Goal: Find specific fact: Find specific fact

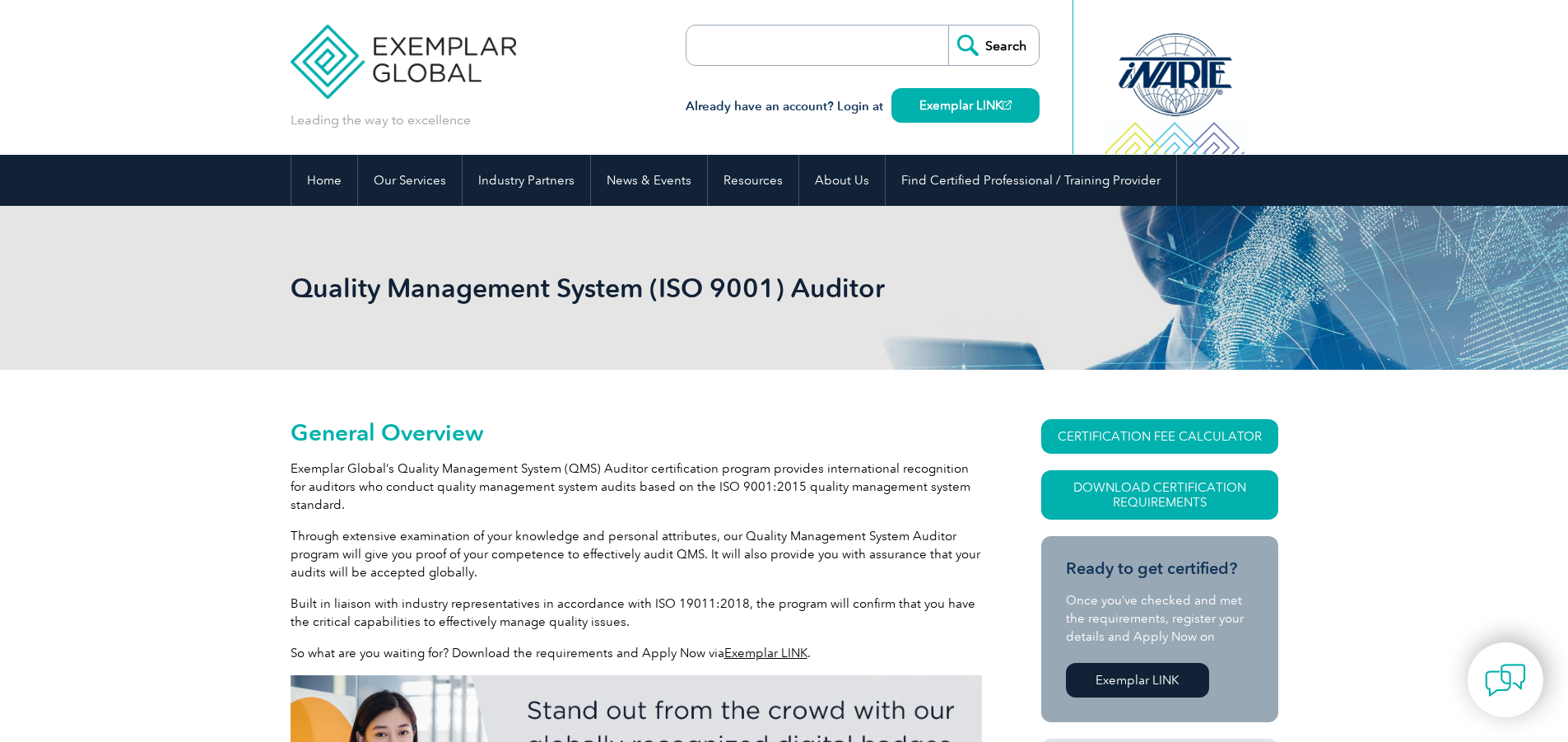
click at [808, 36] on input "search" at bounding box center [781, 45] width 172 height 40
type input "TVEQ05CC6898"
click at [983, 46] on input "Search" at bounding box center [993, 45] width 91 height 40
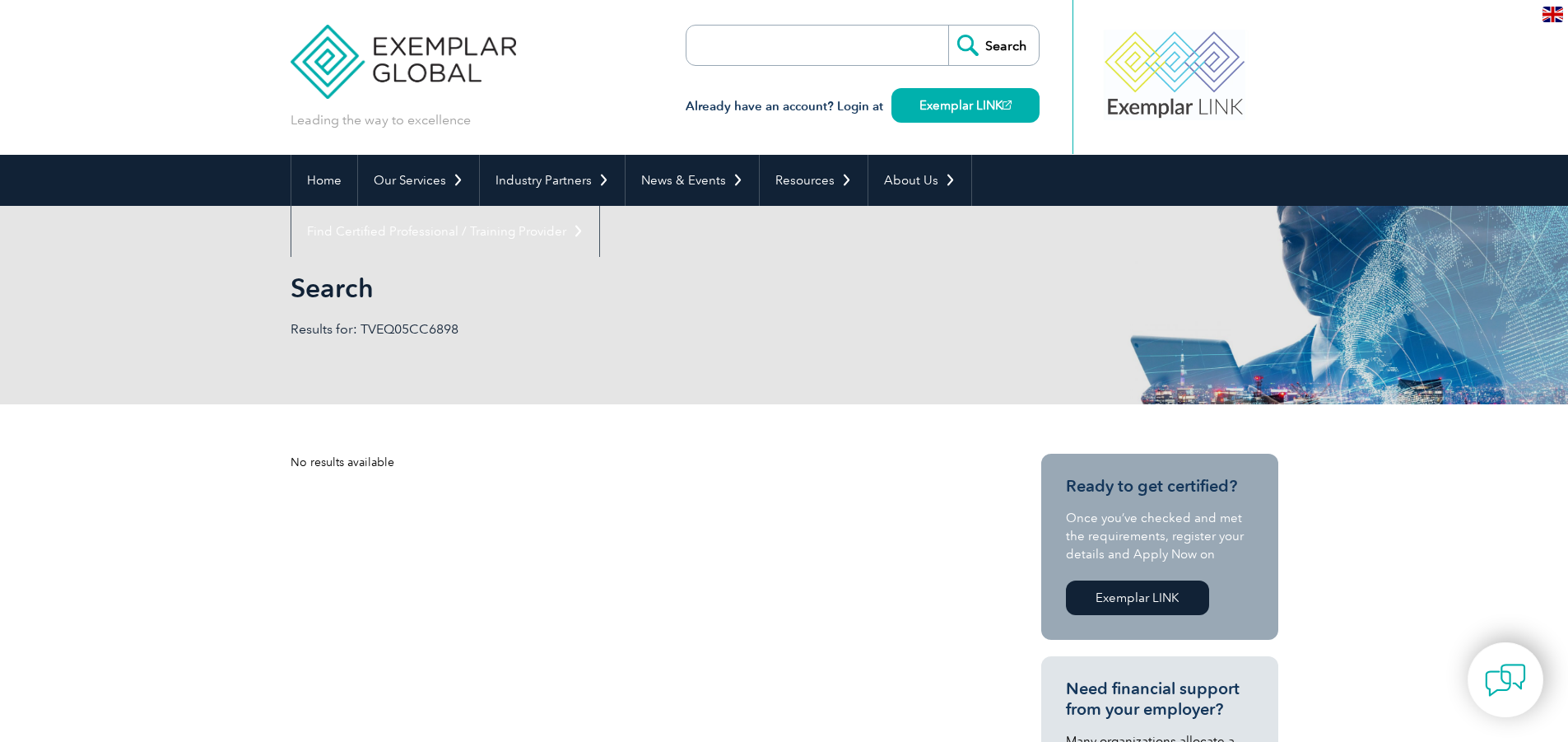
click at [848, 42] on input "search" at bounding box center [781, 45] width 172 height 40
type input "17980"
click at [948, 25] on input "Search" at bounding box center [993, 45] width 91 height 40
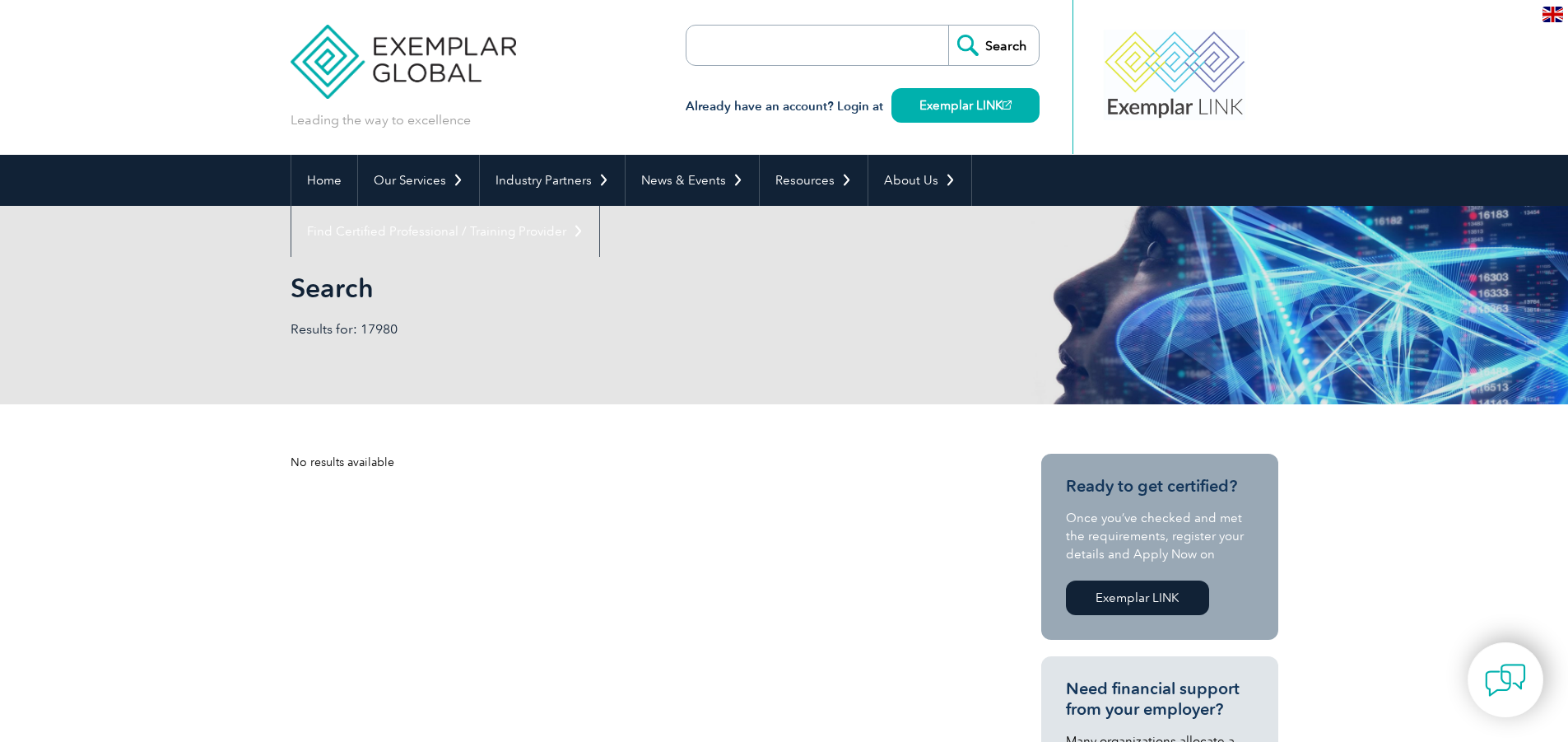
click at [789, 48] on input "search" at bounding box center [781, 45] width 172 height 40
type input "635170"
click at [948, 25] on input "Search" at bounding box center [993, 45] width 91 height 40
